Goal: Information Seeking & Learning: Learn about a topic

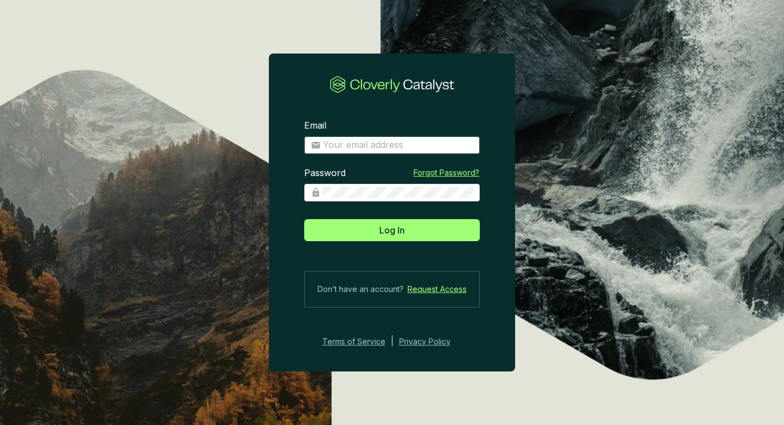
click at [430, 146] on input "Email" at bounding box center [398, 145] width 150 height 12
type input "[PERSON_NAME][EMAIL_ADDRESS][PERSON_NAME][DOMAIN_NAME]"
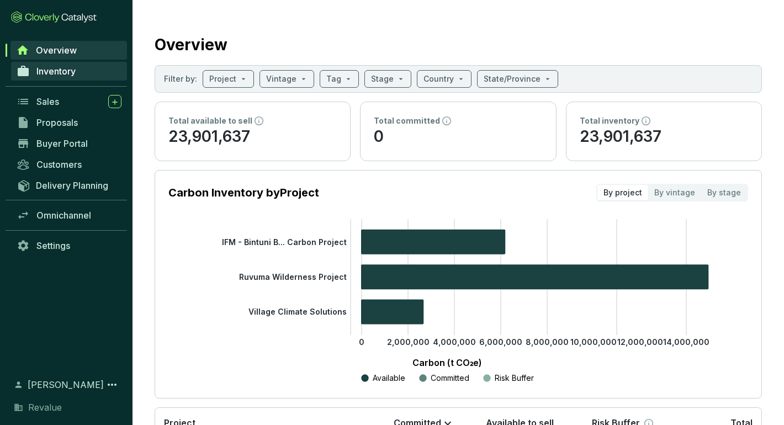
click at [65, 71] on span "Inventory" at bounding box center [55, 71] width 39 height 11
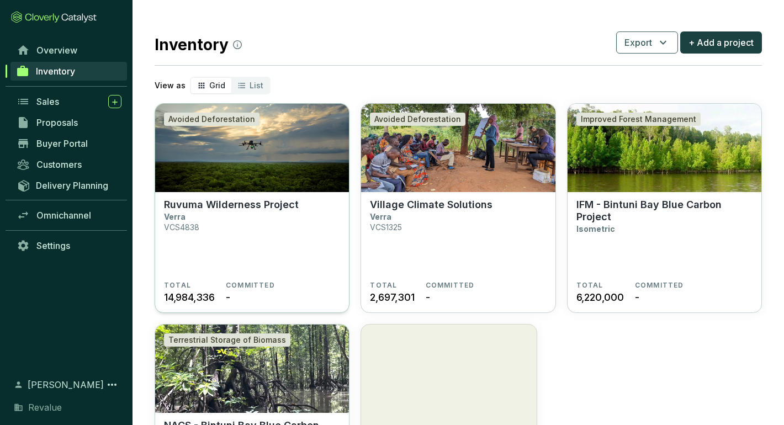
click at [261, 161] on img at bounding box center [252, 148] width 194 height 88
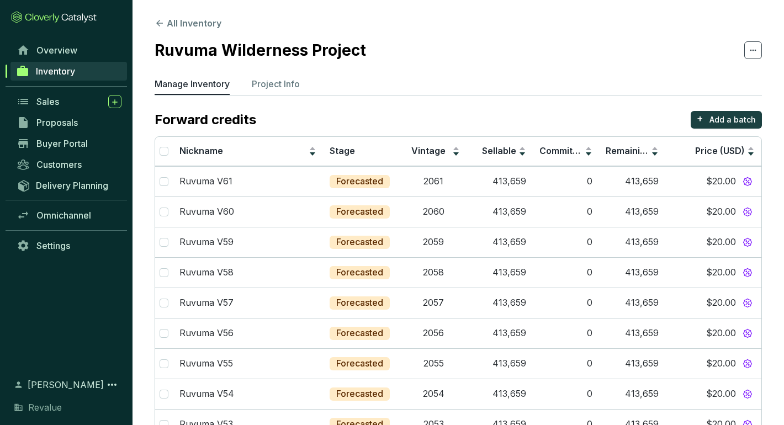
click at [270, 86] on p "Project Info" at bounding box center [276, 83] width 48 height 13
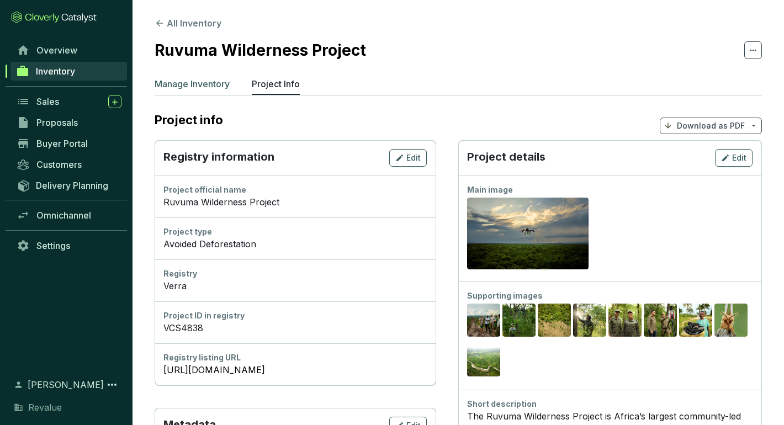
click at [219, 86] on p "Manage Inventory" at bounding box center [192, 83] width 75 height 13
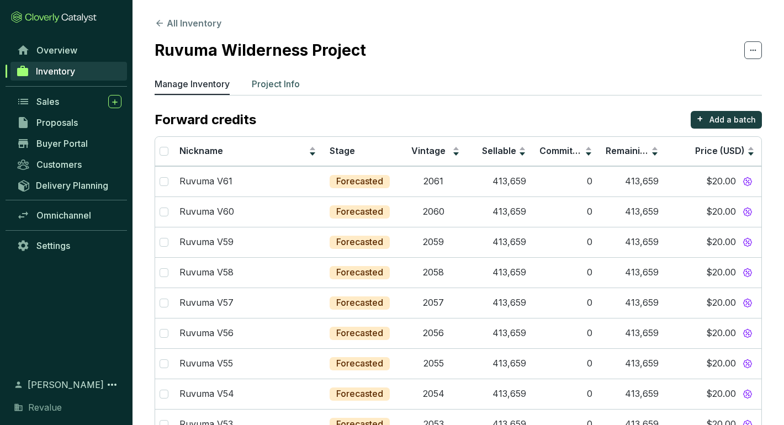
click at [281, 82] on p "Project Info" at bounding box center [276, 83] width 48 height 13
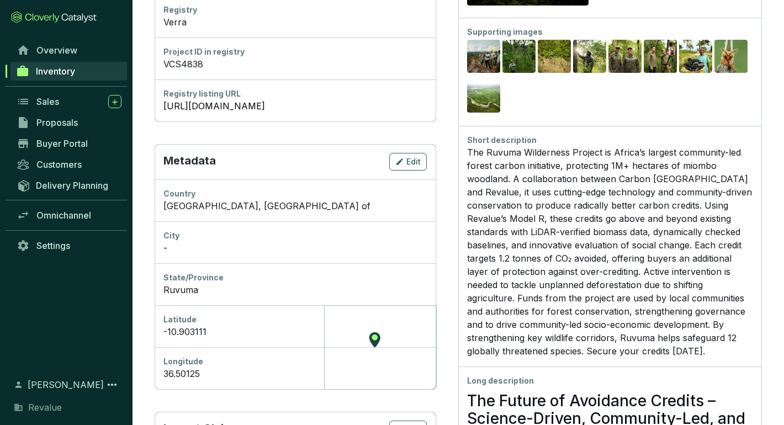
scroll to position [309, 0]
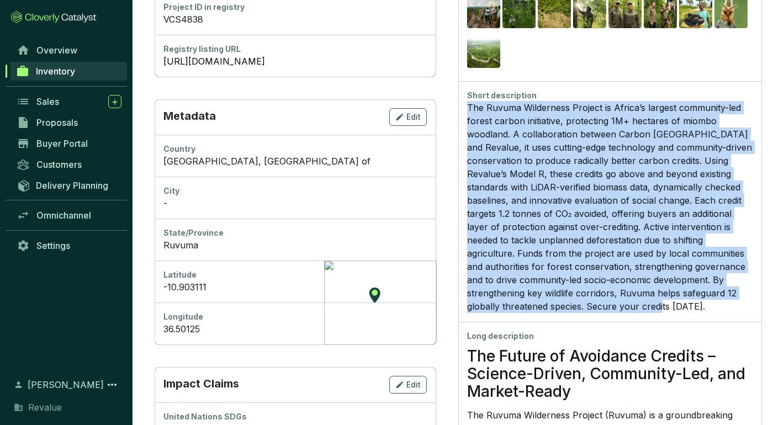
drag, startPoint x: 624, startPoint y: 310, endPoint x: 461, endPoint y: 105, distance: 261.5
click at [461, 105] on div "Short description The Ruvuma Wilderness Project is Africa’s largest community-l…" at bounding box center [609, 201] width 303 height 241
copy div "The Ruvuma Wilderness Project is Africa’s largest community-led forest carbon i…"
